Goal: Task Accomplishment & Management: Use online tool/utility

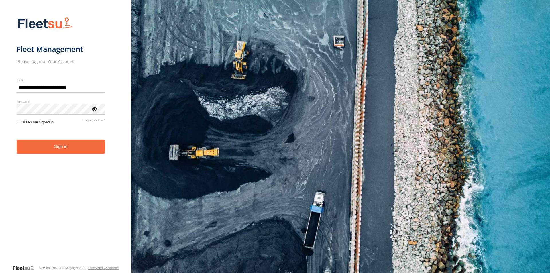
click at [49, 151] on button "Sign in" at bounding box center [61, 146] width 88 height 14
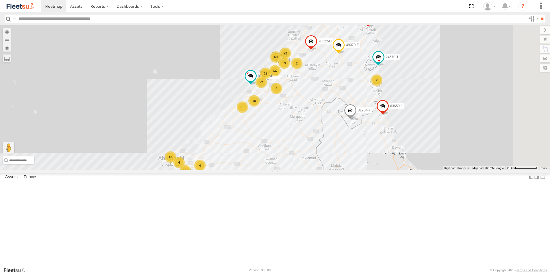
drag, startPoint x: 48, startPoint y: 17, endPoint x: 32, endPoint y: 21, distance: 15.8
drag, startPoint x: 32, startPoint y: 21, endPoint x: 22, endPoint y: 21, distance: 10.6
paste input "*****"
type input "*****"
click at [538, 15] on input "**" at bounding box center [541, 19] width 7 height 8
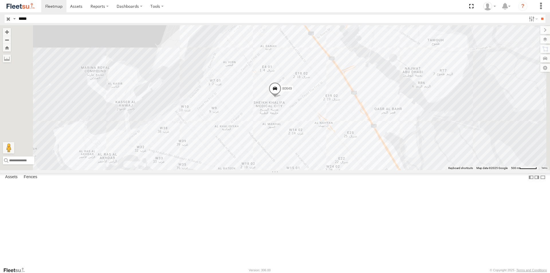
click at [281, 98] on span at bounding box center [274, 89] width 13 height 15
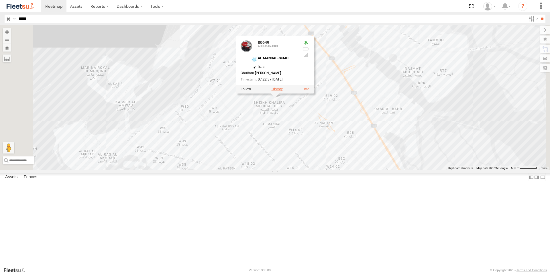
click at [283, 91] on label at bounding box center [276, 89] width 11 height 4
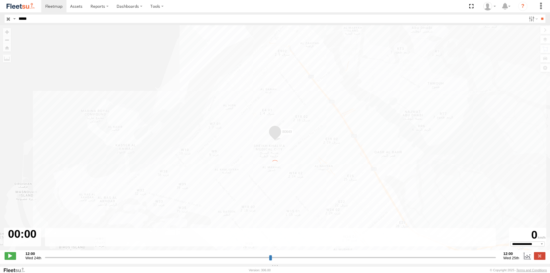
type input "**********"
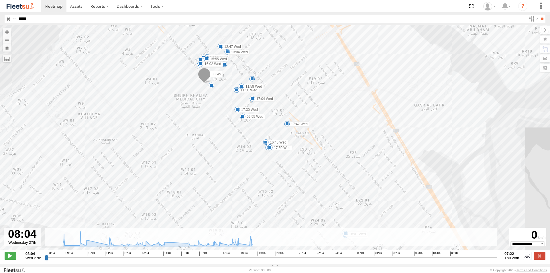
click at [203, 78] on span at bounding box center [204, 75] width 13 height 15
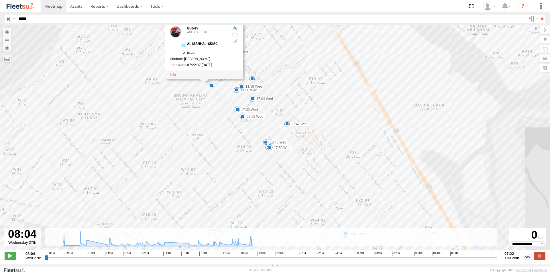
click at [208, 49] on div "AL MANHAL-SKMC 24.47315 , 54.36721" at bounding box center [203, 46] width 47 height 9
click at [209, 58] on div "80649 AUH-OAR-BIKE AL MANHAL-SKMC 24.47315 , 54.36721 0 Ghulfam Sharif 07:22:37…" at bounding box center [198, 47] width 57 height 43
click at [201, 79] on div at bounding box center [204, 74] width 78 height 9
click at [234, 102] on div "80649 08:52 Wed 18:01 Wed 09:43 Wed 09:55 Wed 10:02 Wed 10 11:50 Wed 11:58 Wed …" at bounding box center [275, 140] width 550 height 231
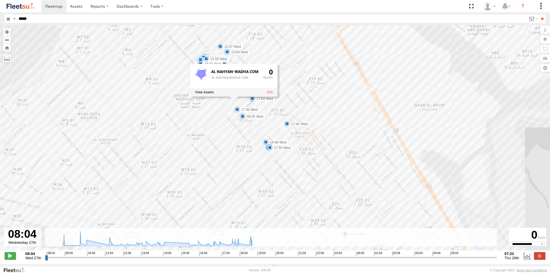
click at [370, 104] on div "80649 08:52 Wed 18:01 Wed 09:43 Wed 09:55 Wed 10:02 Wed 10 11:50 Wed 11:58 Wed …" at bounding box center [275, 140] width 550 height 231
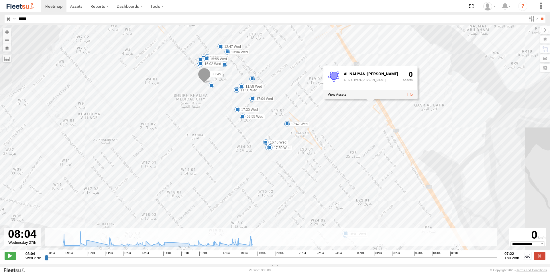
click at [207, 76] on span at bounding box center [204, 75] width 13 height 15
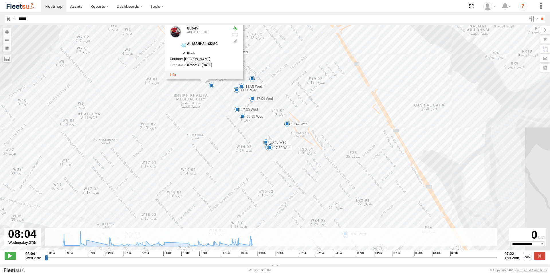
click at [204, 79] on div at bounding box center [204, 74] width 78 height 9
click at [324, 108] on div "80649 08:52 Wed 18:01 Wed 09:43 Wed 09:55 Wed 10:02 Wed 10 11:50 Wed 11:58 Wed …" at bounding box center [275, 140] width 550 height 231
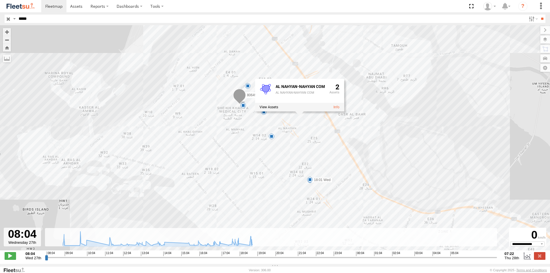
click at [238, 99] on span at bounding box center [239, 96] width 13 height 15
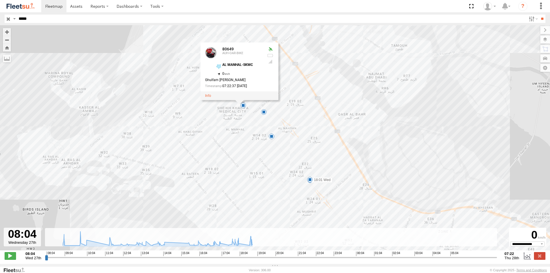
click at [233, 95] on div at bounding box center [239, 95] width 78 height 9
click at [252, 144] on div "80649 08:52 Wed 18:01 Wed 6 12 15 9 80649 AUH-OAR-BIKE AL MANHAL-SKMC 24.47315 …" at bounding box center [275, 140] width 550 height 231
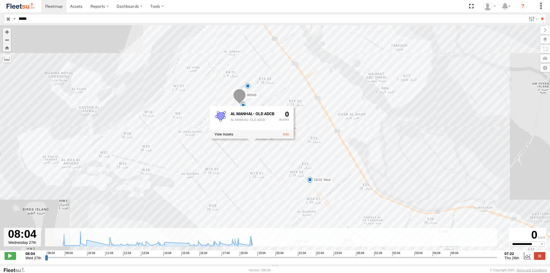
click at [336, 114] on div "80649 08:52 Wed 18:01 Wed 6 12 15 9 AL MANHAL- OLD ADCB AL MANHAL- OLD ADCB 0" at bounding box center [275, 140] width 550 height 231
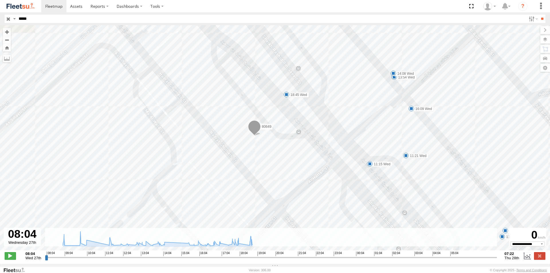
drag, startPoint x: 218, startPoint y: 89, endPoint x: 254, endPoint y: 161, distance: 80.4
click at [254, 161] on div "80649 08:52 Wed 18:01 Wed 09:43 Wed 09:55 Wed 10:02 Wed 11:50 Wed 11:58 Wed 12:…" at bounding box center [275, 140] width 550 height 231
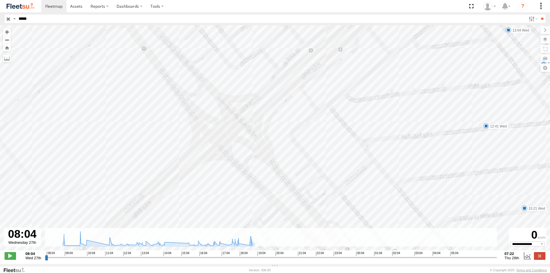
drag, startPoint x: 214, startPoint y: 123, endPoint x: 294, endPoint y: 270, distance: 166.8
click at [294, 270] on body at bounding box center [275, 136] width 550 height 273
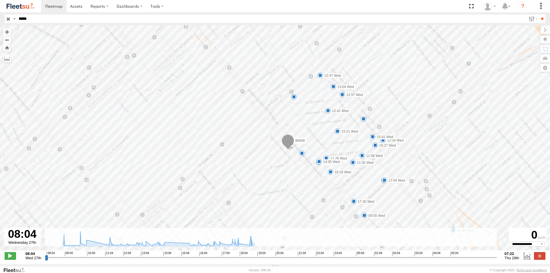
drag, startPoint x: 267, startPoint y: 164, endPoint x: 238, endPoint y: 125, distance: 48.5
click at [238, 125] on div "80649 08:52 Wed 18:01 Wed 09:43 Wed 09:55 Wed 10:02 Wed 11:50 Wed 11:58 Wed 12:…" at bounding box center [275, 140] width 550 height 231
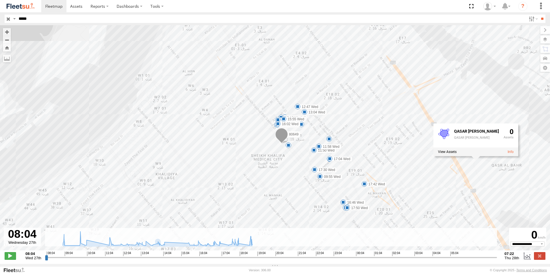
drag, startPoint x: 39, startPoint y: 21, endPoint x: 18, endPoint y: 20, distance: 20.9
click at [18, 20] on input "*****" at bounding box center [270, 19] width 509 height 8
paste input "text"
type input "*****"
click at [538, 15] on input "**" at bounding box center [541, 19] width 7 height 8
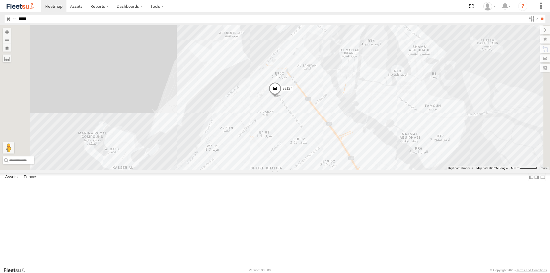
click at [281, 98] on span at bounding box center [274, 89] width 13 height 15
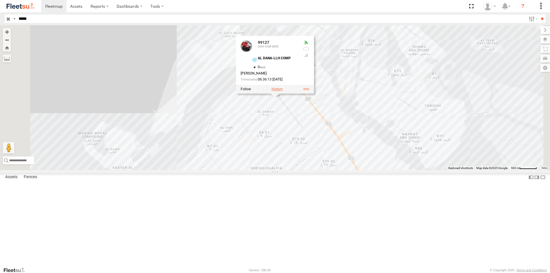
click at [283, 91] on label at bounding box center [276, 89] width 11 height 4
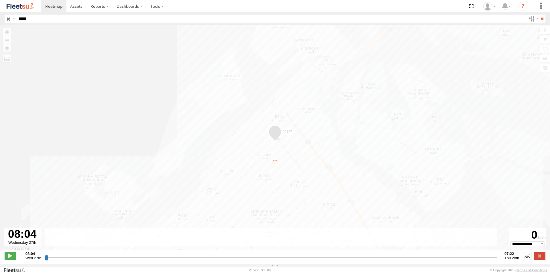
type input "**********"
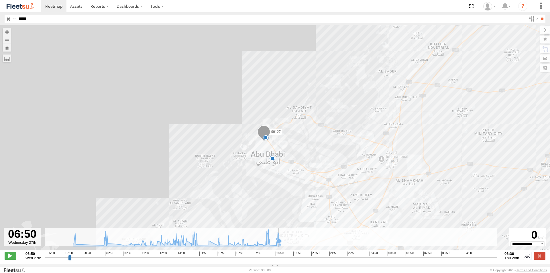
click at [279, 246] on icon at bounding box center [176, 237] width 213 height 17
click at [276, 247] on icon at bounding box center [276, 245] width 5 height 5
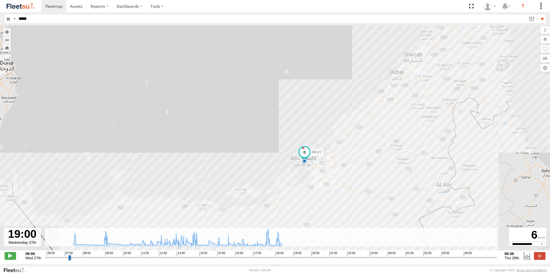
drag, startPoint x: 290, startPoint y: 172, endPoint x: 290, endPoint y: 147, distance: 25.8
click at [290, 147] on div "99127 32" at bounding box center [275, 140] width 550 height 231
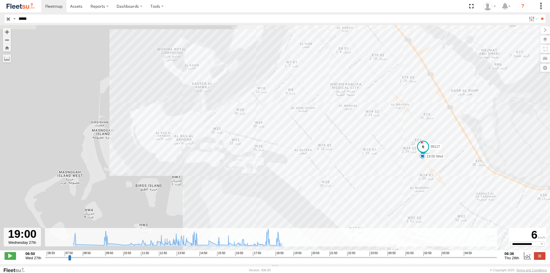
drag, startPoint x: 366, startPoint y: 158, endPoint x: 369, endPoint y: 202, distance: 44.2
click at [369, 202] on div "99127 08:16 Wed 18:39 Wed 19:00 Wed" at bounding box center [275, 140] width 550 height 231
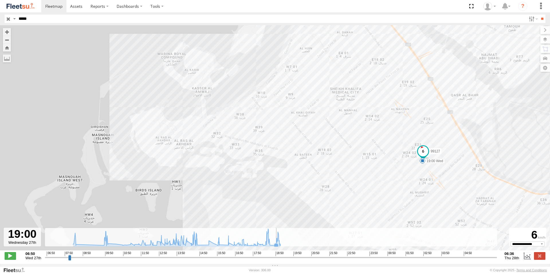
click at [275, 248] on icon at bounding box center [276, 245] width 5 height 5
click at [272, 248] on icon at bounding box center [269, 245] width 6 height 6
click at [276, 248] on g at bounding box center [176, 238] width 213 height 19
click at [247, 246] on icon at bounding box center [247, 244] width 5 height 5
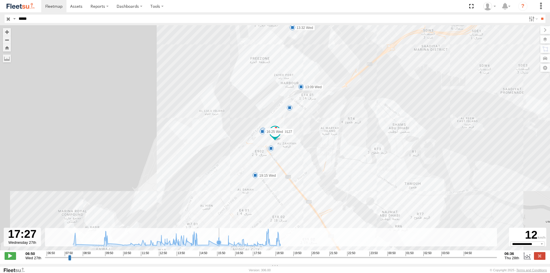
click at [219, 244] on icon at bounding box center [218, 242] width 5 height 5
click at [220, 247] on icon at bounding box center [219, 244] width 5 height 5
click at [229, 246] on icon at bounding box center [229, 243] width 6 height 6
click at [234, 248] on g at bounding box center [176, 238] width 213 height 19
click at [241, 247] on icon at bounding box center [242, 245] width 5 height 5
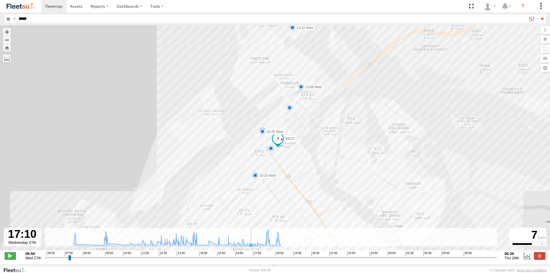
click at [251, 248] on icon at bounding box center [250, 245] width 5 height 5
click at [202, 246] on icon at bounding box center [176, 237] width 213 height 17
click at [205, 246] on icon at bounding box center [176, 237] width 213 height 17
click at [203, 245] on icon at bounding box center [176, 237] width 213 height 17
